Goal: Task Accomplishment & Management: Complete application form

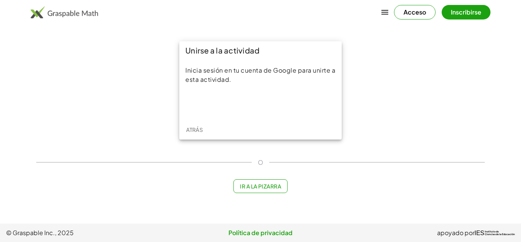
click at [235, 113] on div at bounding box center [260, 104] width 150 height 17
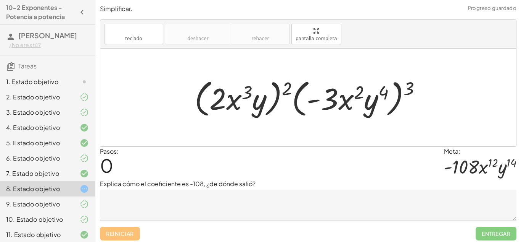
scroll to position [28, 0]
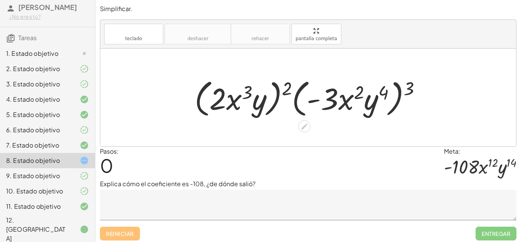
click at [416, 90] on div at bounding box center [311, 98] width 241 height 44
drag, startPoint x: 416, startPoint y: 90, endPoint x: 396, endPoint y: 92, distance: 19.9
click at [396, 92] on div at bounding box center [311, 98] width 241 height 44
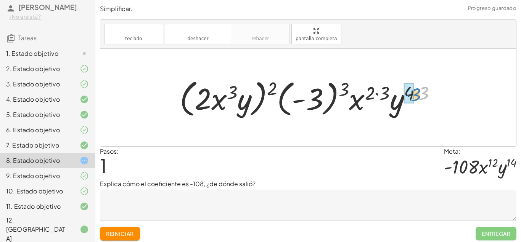
drag, startPoint x: 422, startPoint y: 90, endPoint x: 412, endPoint y: 92, distance: 10.4
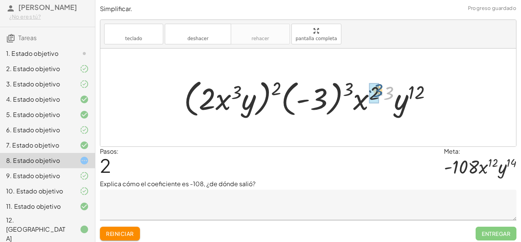
drag, startPoint x: 388, startPoint y: 90, endPoint x: 375, endPoint y: 88, distance: 12.8
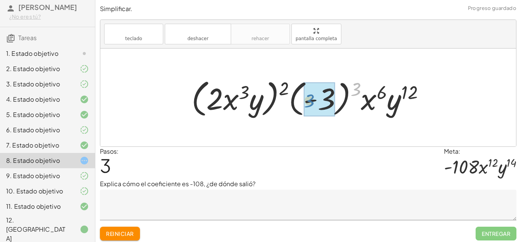
drag, startPoint x: 359, startPoint y: 86, endPoint x: 312, endPoint y: 98, distance: 49.2
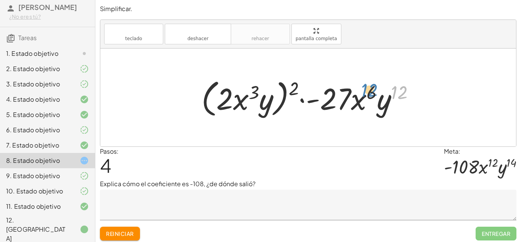
drag, startPoint x: 404, startPoint y: 95, endPoint x: 374, endPoint y: 94, distance: 30.2
click at [374, 94] on div at bounding box center [311, 98] width 227 height 44
drag, startPoint x: 291, startPoint y: 91, endPoint x: 246, endPoint y: 92, distance: 44.3
click at [246, 92] on div at bounding box center [311, 98] width 227 height 44
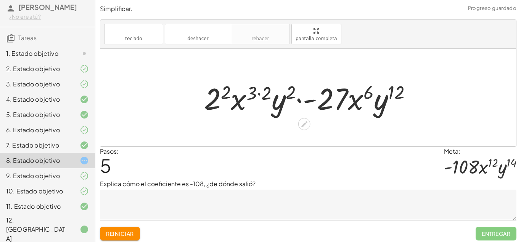
click at [207, 101] on div at bounding box center [310, 97] width 221 height 39
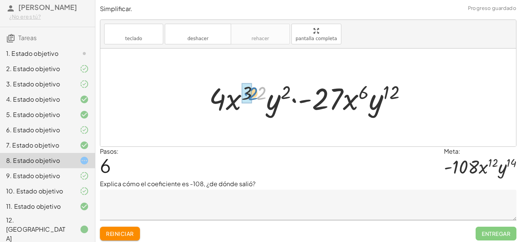
drag, startPoint x: 259, startPoint y: 95, endPoint x: 250, endPoint y: 97, distance: 8.8
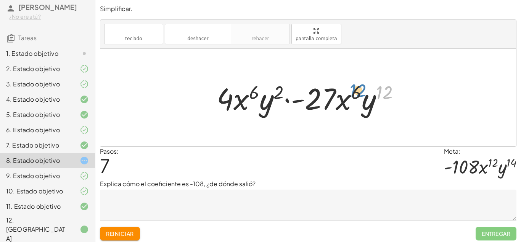
drag, startPoint x: 386, startPoint y: 93, endPoint x: 359, endPoint y: 91, distance: 26.4
click at [359, 91] on div at bounding box center [311, 97] width 197 height 39
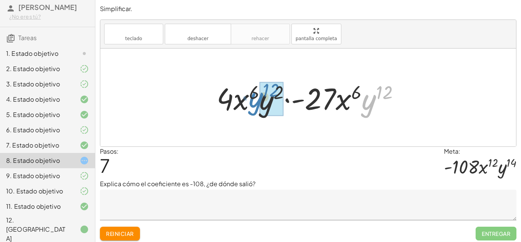
drag, startPoint x: 371, startPoint y: 101, endPoint x: 258, endPoint y: 98, distance: 113.0
click at [258, 98] on div at bounding box center [311, 97] width 197 height 39
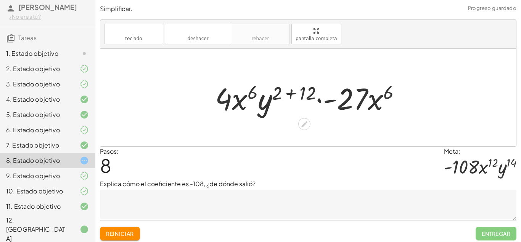
click at [359, 95] on div at bounding box center [311, 97] width 200 height 39
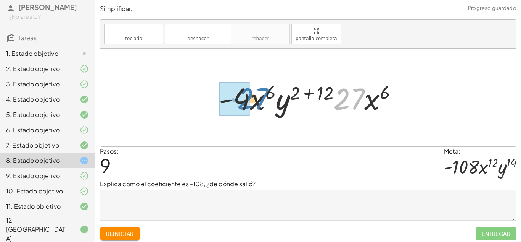
drag, startPoint x: 359, startPoint y: 97, endPoint x: 262, endPoint y: 97, distance: 96.9
click at [262, 97] on div at bounding box center [311, 97] width 192 height 39
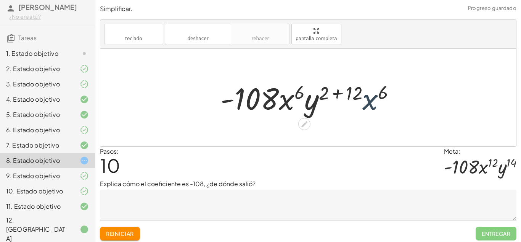
click at [378, 97] on div at bounding box center [311, 97] width 189 height 39
click at [335, 94] on div at bounding box center [311, 97] width 189 height 39
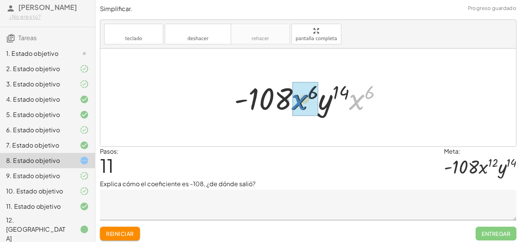
drag, startPoint x: 351, startPoint y: 93, endPoint x: 307, endPoint y: 96, distance: 44.0
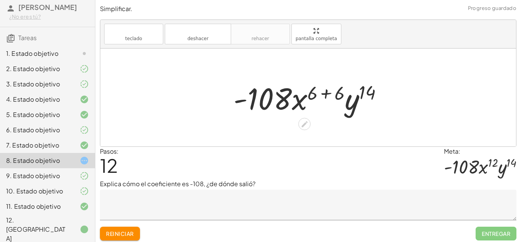
click at [322, 92] on div at bounding box center [311, 97] width 163 height 39
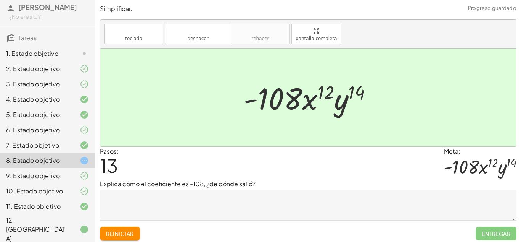
click at [361, 192] on textarea at bounding box center [308, 204] width 417 height 31
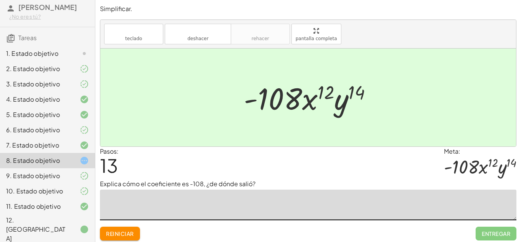
click at [232, 202] on textarea at bounding box center [308, 204] width 417 height 31
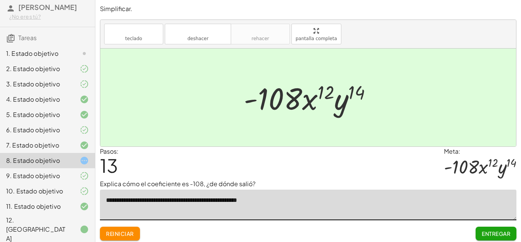
click at [206, 201] on textarea "**********" at bounding box center [308, 204] width 417 height 31
click at [291, 197] on textarea "**********" at bounding box center [308, 204] width 417 height 31
type textarea "**********"
click at [479, 235] on button "Entregar" at bounding box center [496, 233] width 41 height 14
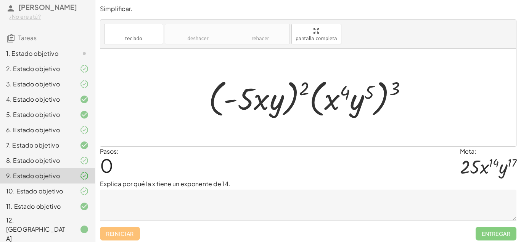
scroll to position [3, 0]
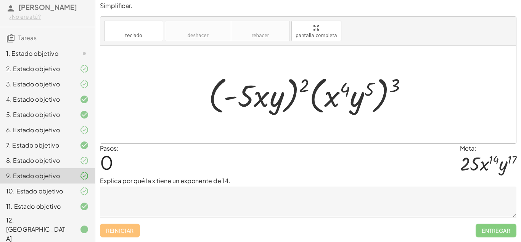
click at [68, 58] on div at bounding box center [78, 53] width 21 height 9
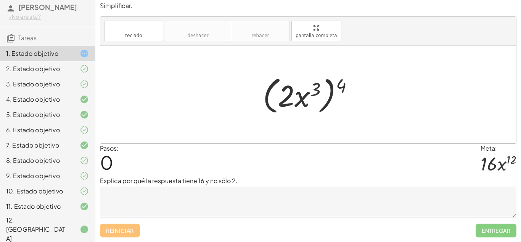
click at [72, 183] on div "8. Estado objetivo" at bounding box center [47, 190] width 95 height 15
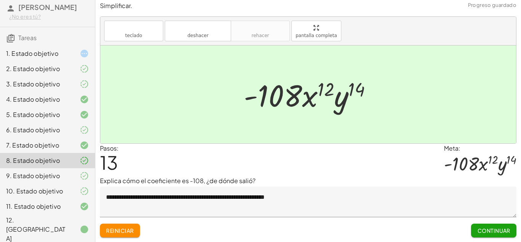
click at [479, 232] on font "Continuar" at bounding box center [494, 230] width 33 height 7
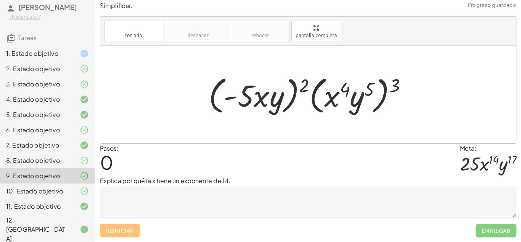
click at [358, 195] on textarea at bounding box center [308, 201] width 417 height 31
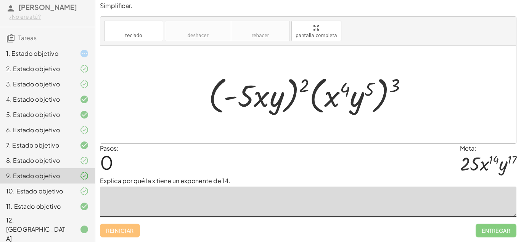
click at [395, 91] on div at bounding box center [311, 94] width 212 height 44
drag, startPoint x: 398, startPoint y: 79, endPoint x: 373, endPoint y: 77, distance: 24.9
click at [373, 77] on div at bounding box center [311, 94] width 212 height 44
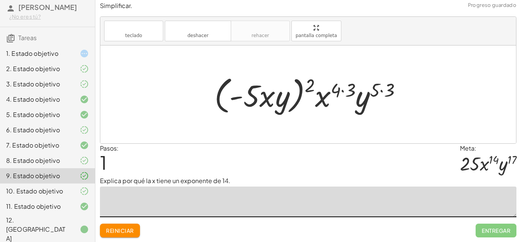
click at [382, 89] on div at bounding box center [311, 94] width 201 height 44
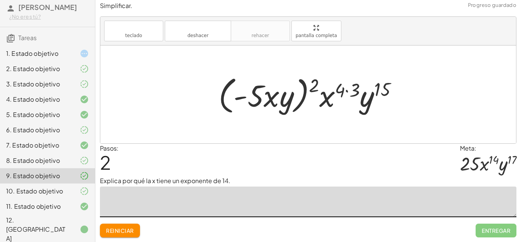
click at [347, 89] on div at bounding box center [311, 94] width 193 height 44
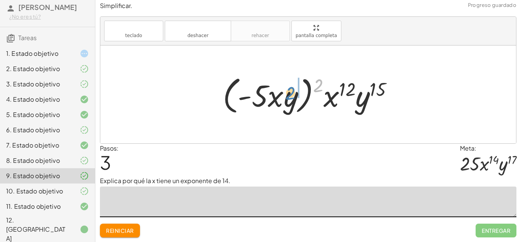
drag, startPoint x: 323, startPoint y: 87, endPoint x: 295, endPoint y: 94, distance: 28.9
click at [295, 94] on div at bounding box center [311, 94] width 184 height 44
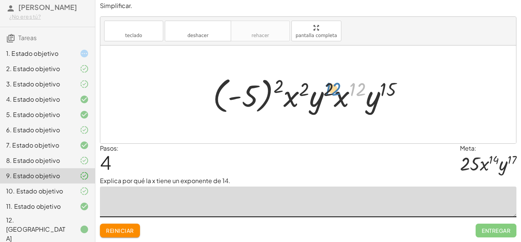
drag, startPoint x: 353, startPoint y: 87, endPoint x: 328, endPoint y: 86, distance: 25.2
click at [328, 86] on div at bounding box center [311, 94] width 205 height 42
click at [290, 95] on div at bounding box center [311, 94] width 205 height 42
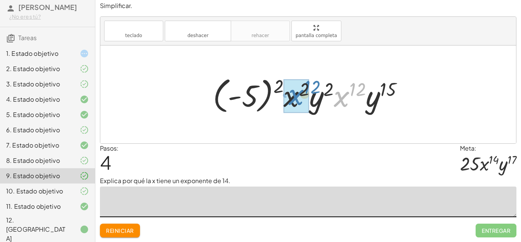
drag, startPoint x: 344, startPoint y: 92, endPoint x: 297, endPoint y: 90, distance: 47.0
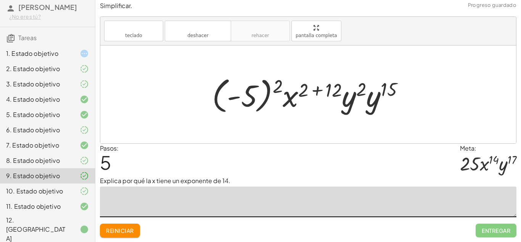
click at [316, 89] on div at bounding box center [311, 94] width 206 height 42
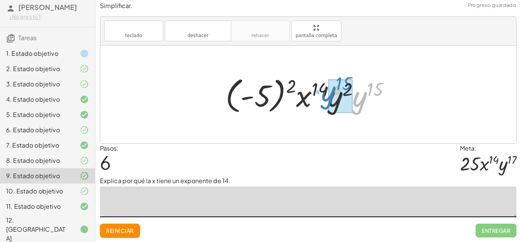
drag, startPoint x: 362, startPoint y: 104, endPoint x: 331, endPoint y: 99, distance: 31.3
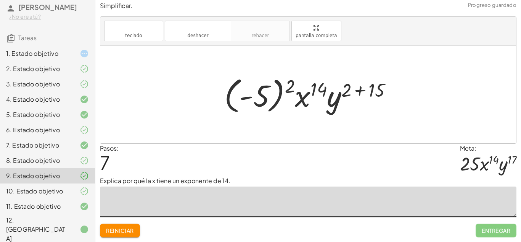
click at [362, 90] on div at bounding box center [311, 94] width 181 height 42
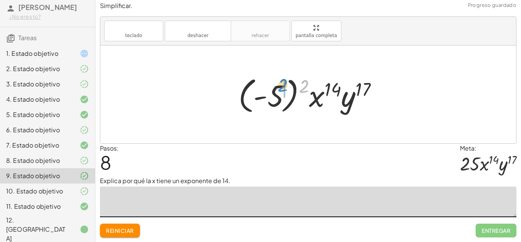
drag, startPoint x: 304, startPoint y: 88, endPoint x: 280, endPoint y: 88, distance: 23.3
click at [280, 88] on div at bounding box center [311, 94] width 153 height 42
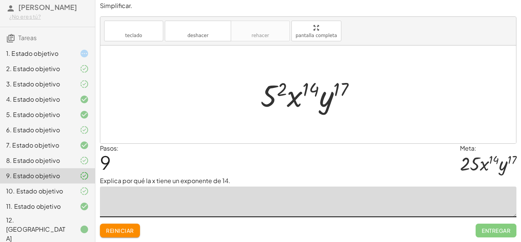
click at [276, 92] on div at bounding box center [311, 94] width 109 height 39
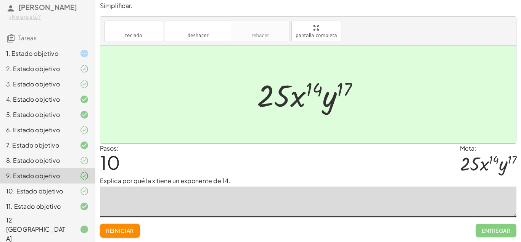
click at [127, 233] on font "Reiniciar" at bounding box center [119, 230] width 27 height 7
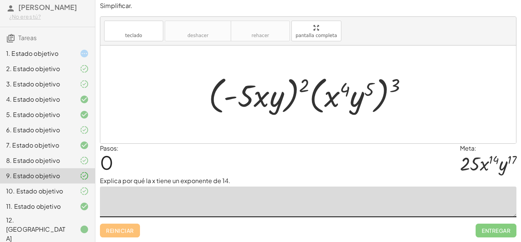
click at [129, 198] on textarea at bounding box center [308, 201] width 417 height 31
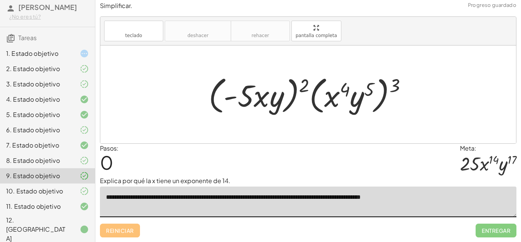
click at [419, 200] on textarea "**********" at bounding box center [308, 201] width 417 height 31
click at [418, 199] on textarea "**********" at bounding box center [308, 201] width 417 height 31
drag, startPoint x: 397, startPoint y: 87, endPoint x: 372, endPoint y: 90, distance: 25.7
click at [372, 90] on div at bounding box center [311, 94] width 212 height 44
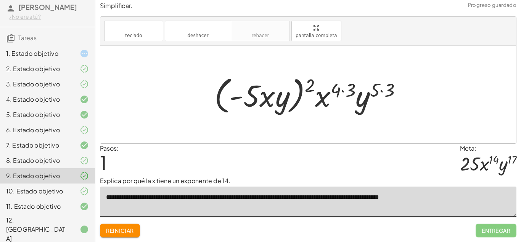
click at [380, 90] on div at bounding box center [311, 94] width 201 height 44
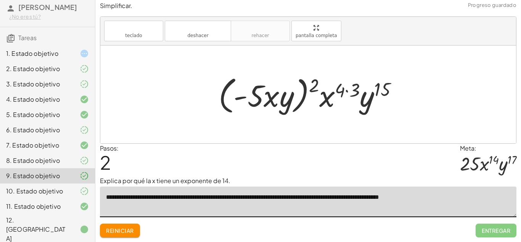
click at [348, 89] on div at bounding box center [311, 94] width 193 height 44
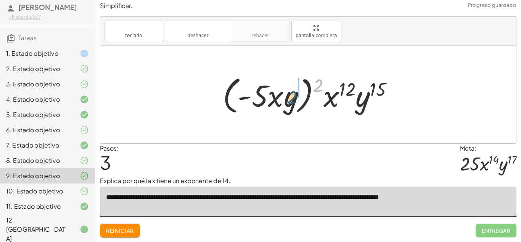
drag, startPoint x: 316, startPoint y: 84, endPoint x: 282, endPoint y: 98, distance: 36.1
click at [282, 98] on div at bounding box center [311, 94] width 184 height 44
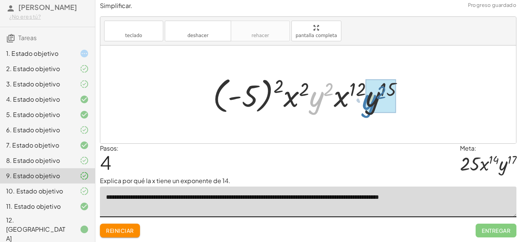
drag, startPoint x: 319, startPoint y: 99, endPoint x: 375, endPoint y: 103, distance: 56.7
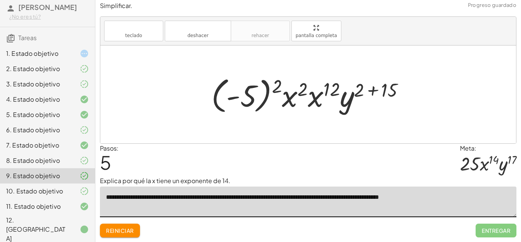
click at [373, 87] on div at bounding box center [311, 94] width 207 height 42
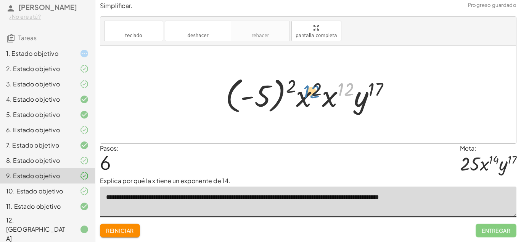
drag, startPoint x: 343, startPoint y: 86, endPoint x: 308, endPoint y: 87, distance: 35.1
click at [308, 87] on div at bounding box center [311, 94] width 179 height 42
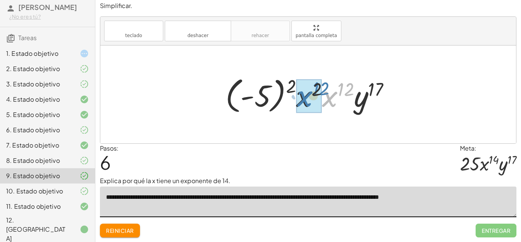
drag, startPoint x: 323, startPoint y: 97, endPoint x: 294, endPoint y: 95, distance: 29.4
click at [294, 95] on div at bounding box center [311, 94] width 179 height 42
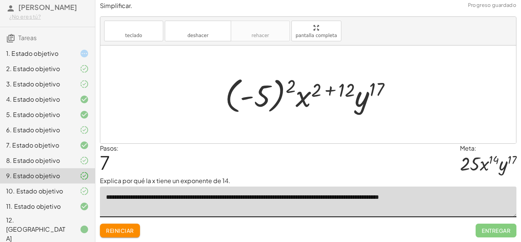
click at [330, 90] on div at bounding box center [311, 94] width 180 height 42
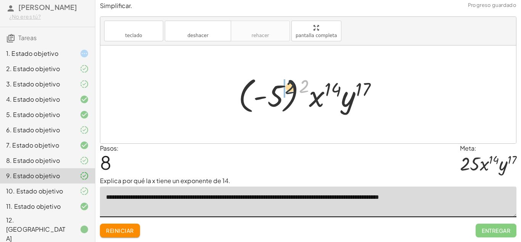
drag, startPoint x: 305, startPoint y: 82, endPoint x: 281, endPoint y: 84, distance: 23.8
click at [281, 84] on div at bounding box center [311, 94] width 153 height 42
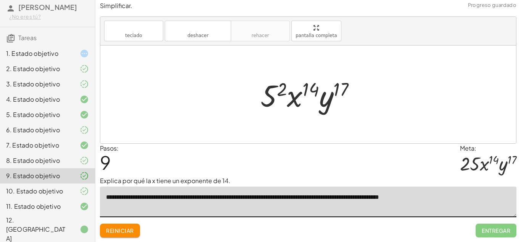
click at [276, 85] on div at bounding box center [311, 94] width 109 height 39
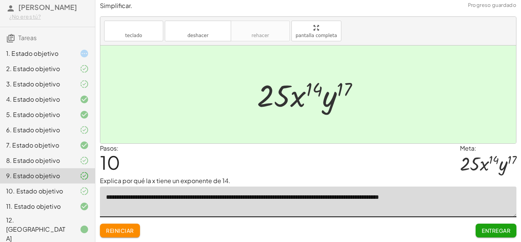
type textarea "**********"
click at [500, 229] on font "Entregar" at bounding box center [496, 230] width 29 height 7
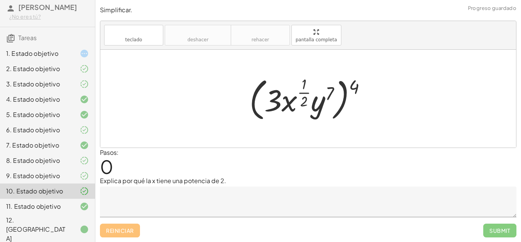
scroll to position [0, 0]
click at [84, 58] on icon at bounding box center [84, 53] width 9 height 9
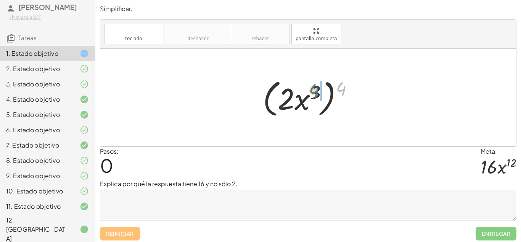
drag, startPoint x: 342, startPoint y: 91, endPoint x: 313, endPoint y: 93, distance: 28.7
click at [313, 93] on div at bounding box center [311, 98] width 104 height 44
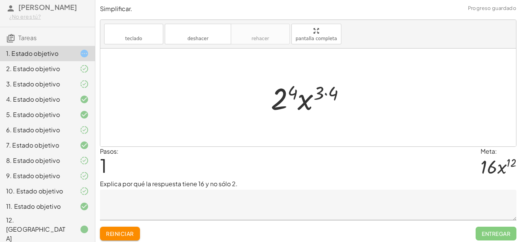
click at [325, 90] on div at bounding box center [311, 97] width 89 height 39
click at [299, 92] on div at bounding box center [311, 97] width 80 height 39
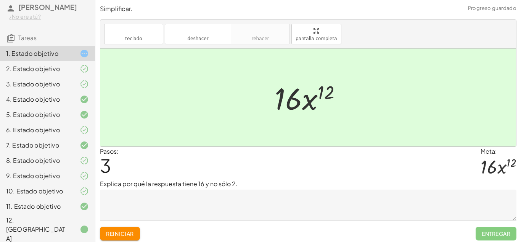
click at [311, 203] on textarea at bounding box center [308, 204] width 417 height 31
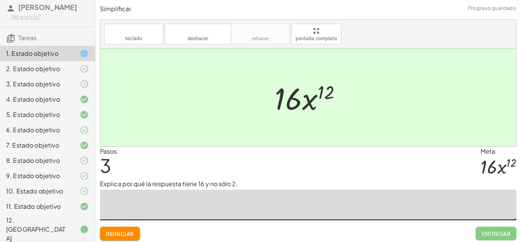
scroll to position [3, 0]
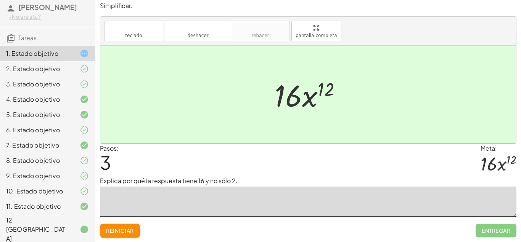
click at [19, 168] on div "7. Estado objetivo" at bounding box center [47, 175] width 95 height 15
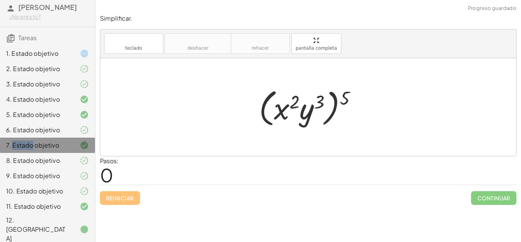
scroll to position [0, 0]
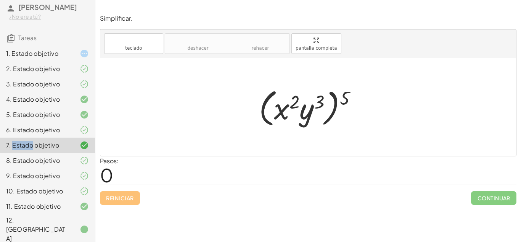
click at [70, 58] on div at bounding box center [78, 53] width 21 height 9
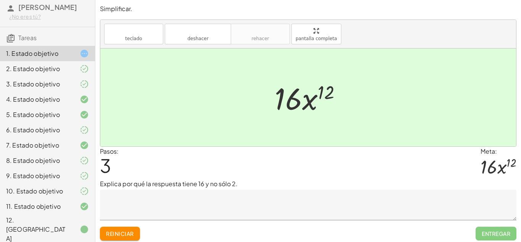
click at [70, 58] on div at bounding box center [78, 53] width 21 height 9
click at [122, 225] on div "Reiniciar Entregar" at bounding box center [308, 230] width 417 height 20
click at [128, 235] on font "Reiniciar" at bounding box center [119, 233] width 27 height 7
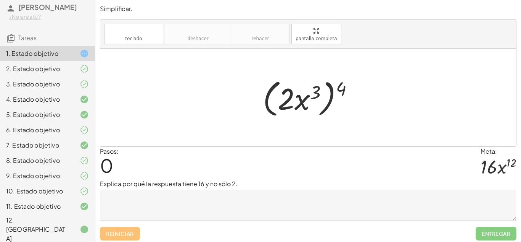
click at [119, 198] on textarea at bounding box center [308, 204] width 417 height 31
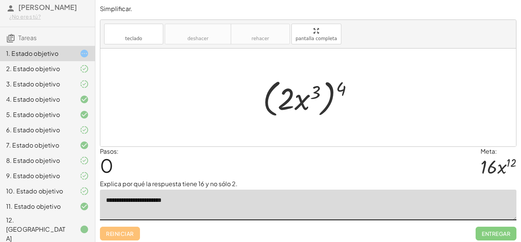
click at [119, 198] on textarea "**********" at bounding box center [308, 204] width 417 height 31
click at [183, 199] on textarea "**********" at bounding box center [308, 204] width 417 height 31
type textarea "**********"
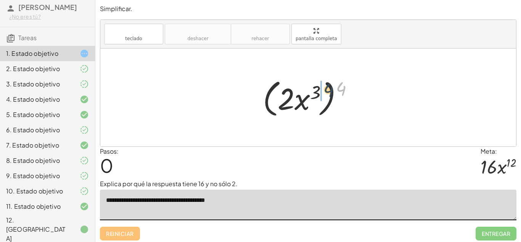
drag, startPoint x: 344, startPoint y: 86, endPoint x: 319, endPoint y: 90, distance: 24.7
click at [319, 90] on div at bounding box center [311, 98] width 104 height 44
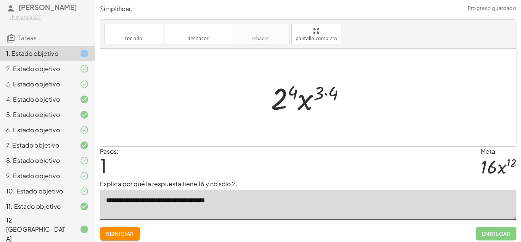
click at [321, 89] on div at bounding box center [311, 97] width 89 height 39
click at [325, 93] on div at bounding box center [311, 97] width 89 height 39
click at [296, 90] on div at bounding box center [311, 97] width 80 height 39
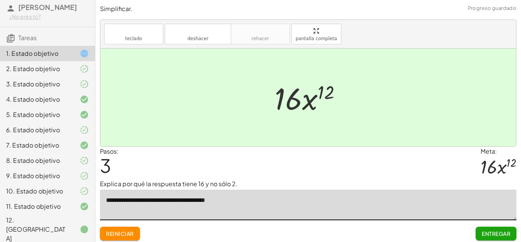
click at [482, 233] on font "Entregar" at bounding box center [496, 233] width 29 height 7
